Goal: Use online tool/utility: Utilize a website feature to perform a specific function

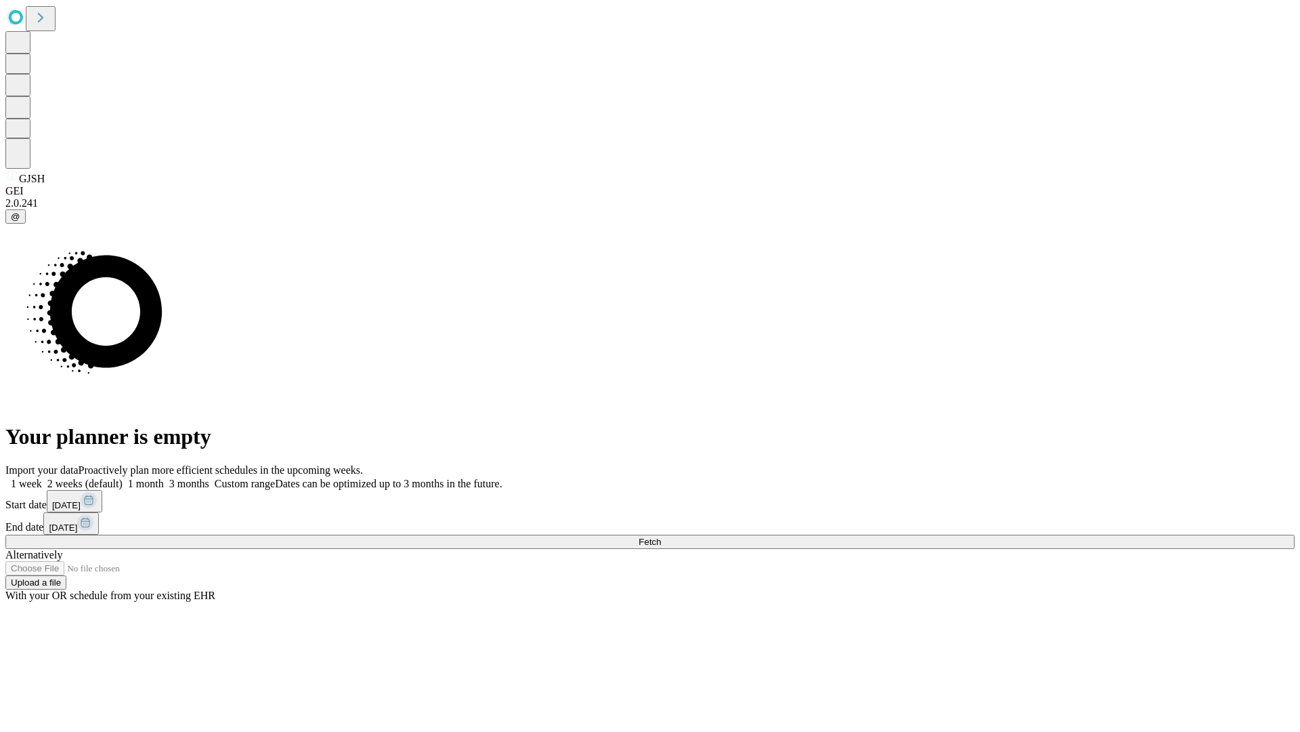
click at [661, 536] on span "Fetch" at bounding box center [650, 541] width 22 height 10
